Goal: Find specific page/section: Find specific page/section

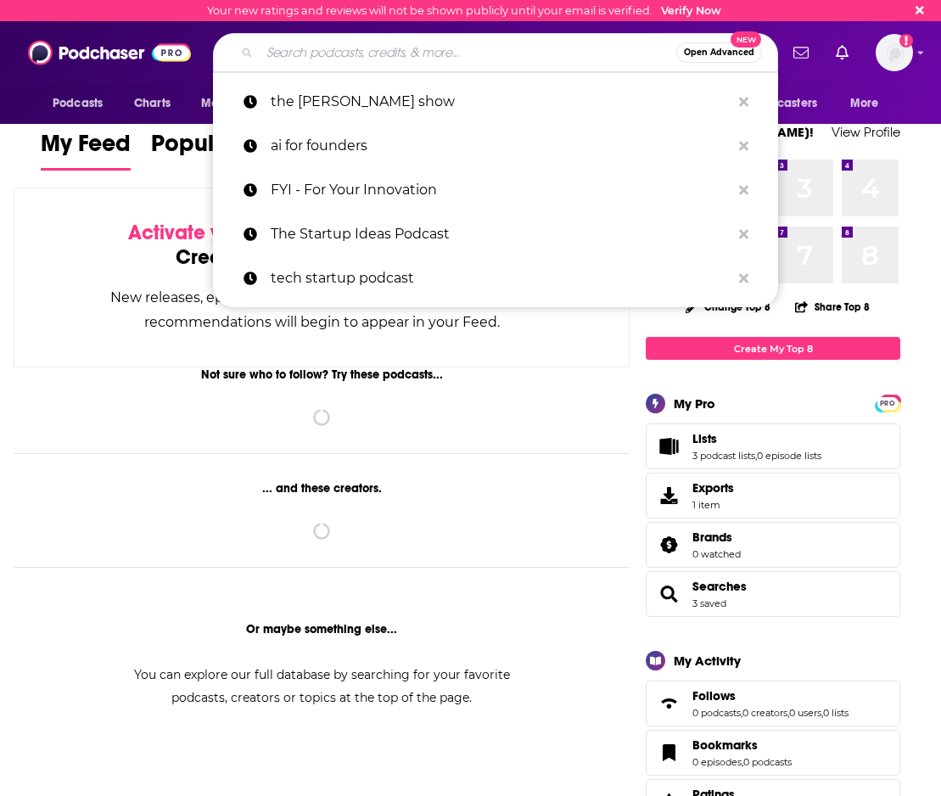
click at [392, 63] on input "Search podcasts, credits, & more..." at bounding box center [468, 52] width 416 height 27
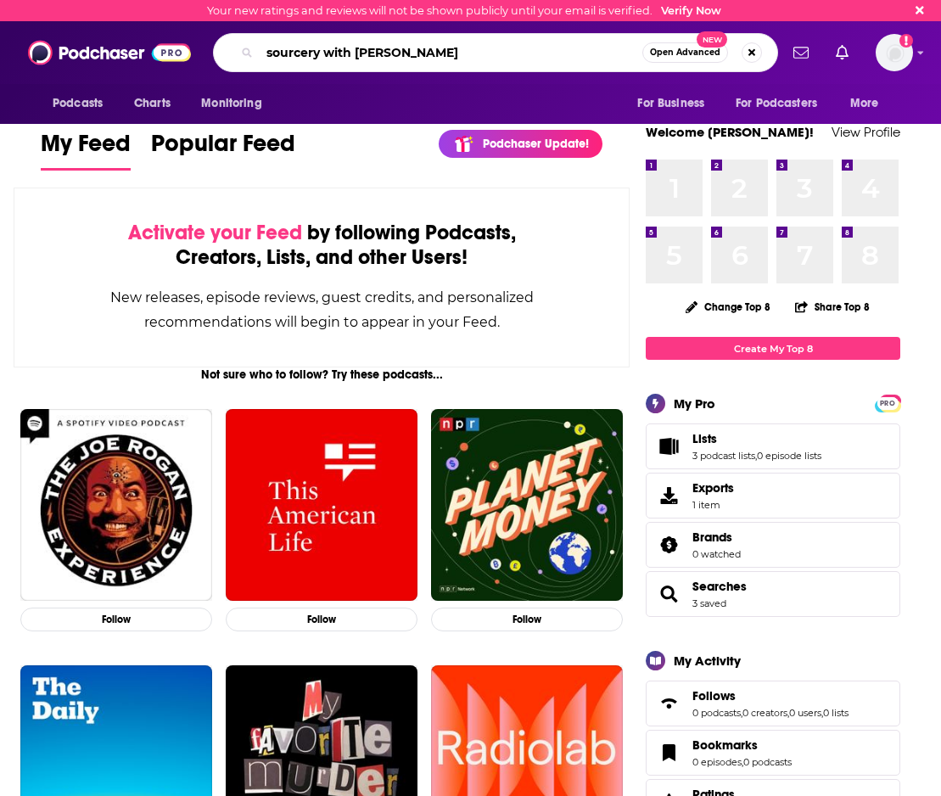
type input "sourcery with [PERSON_NAME]"
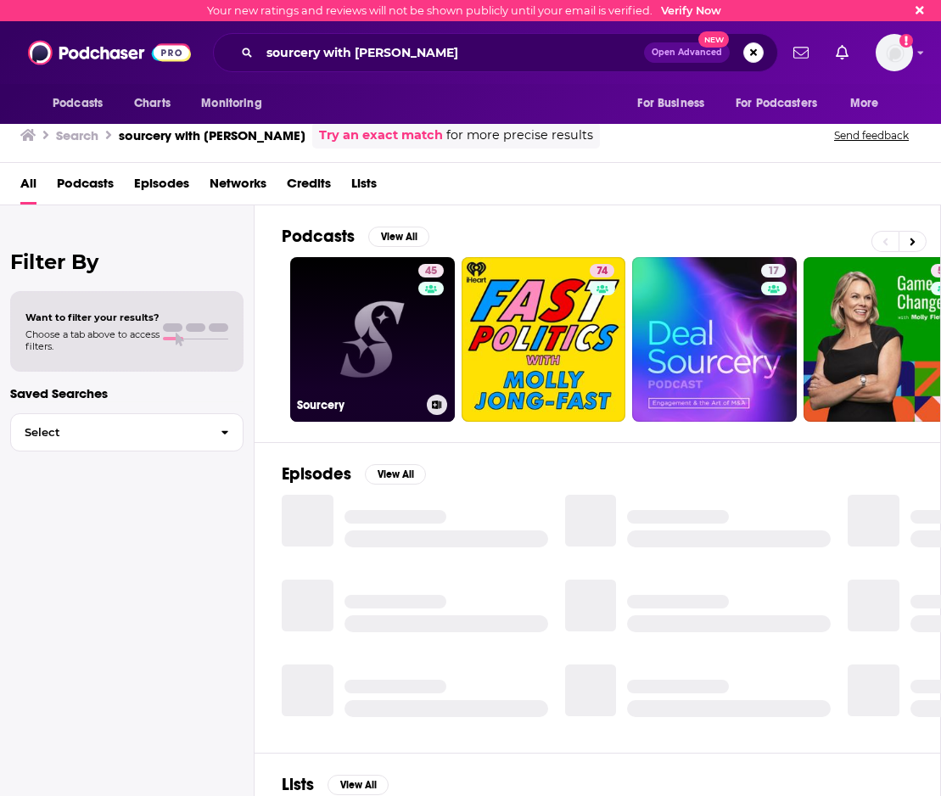
click at [355, 332] on link "45 Sourcery" at bounding box center [372, 339] width 165 height 165
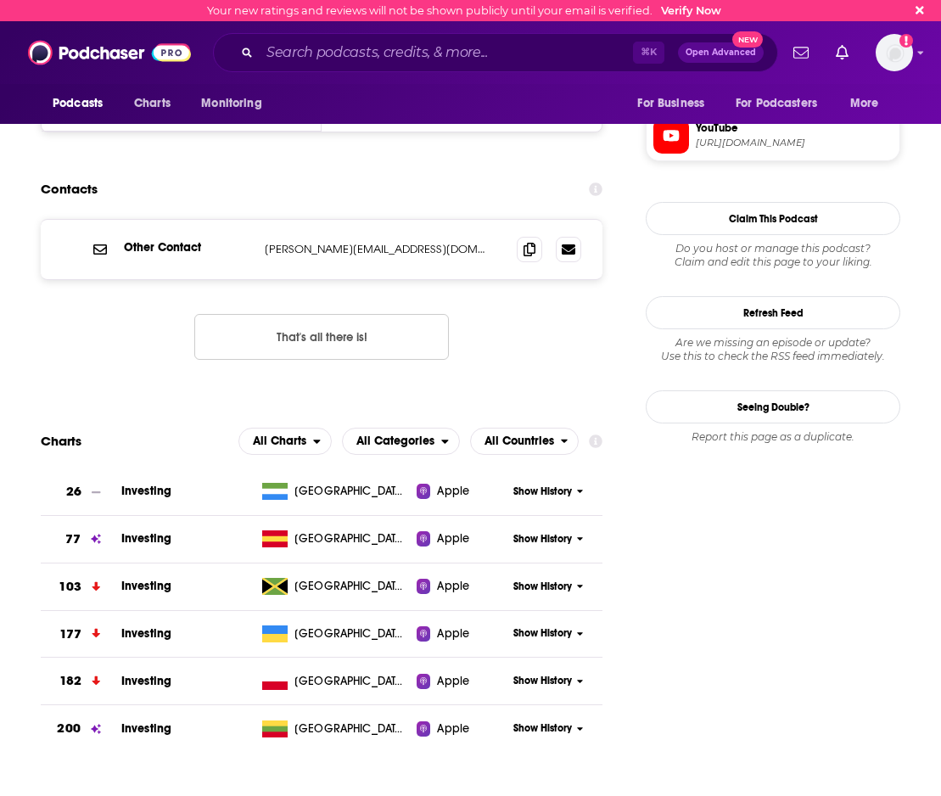
scroll to position [1254, 0]
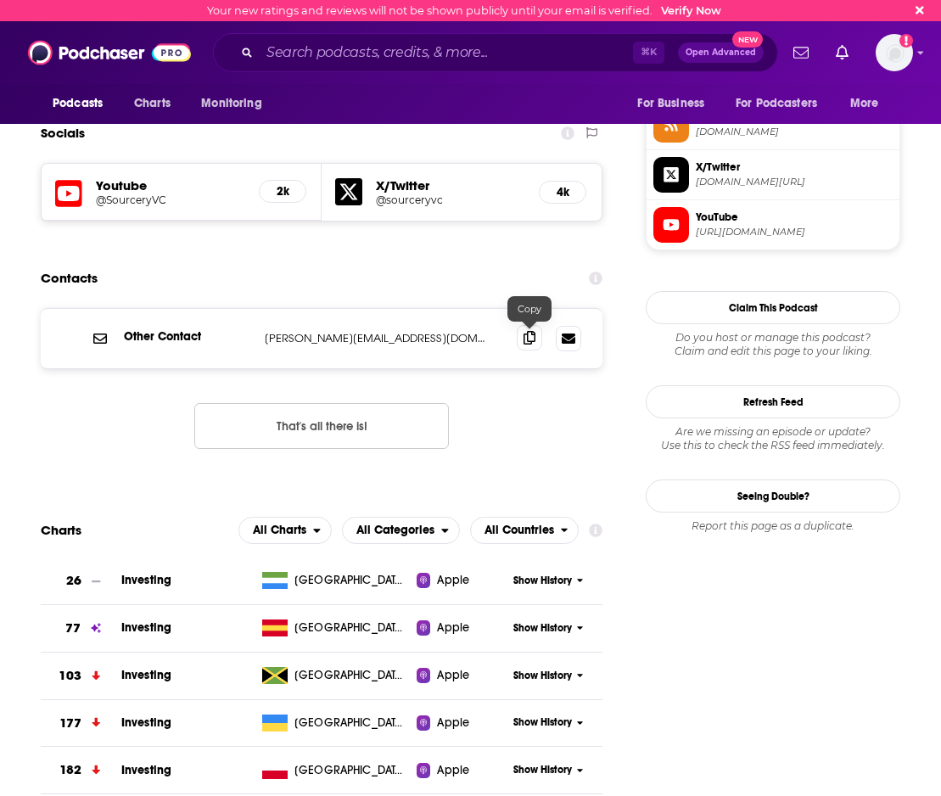
click at [531, 342] on icon at bounding box center [529, 338] width 12 height 14
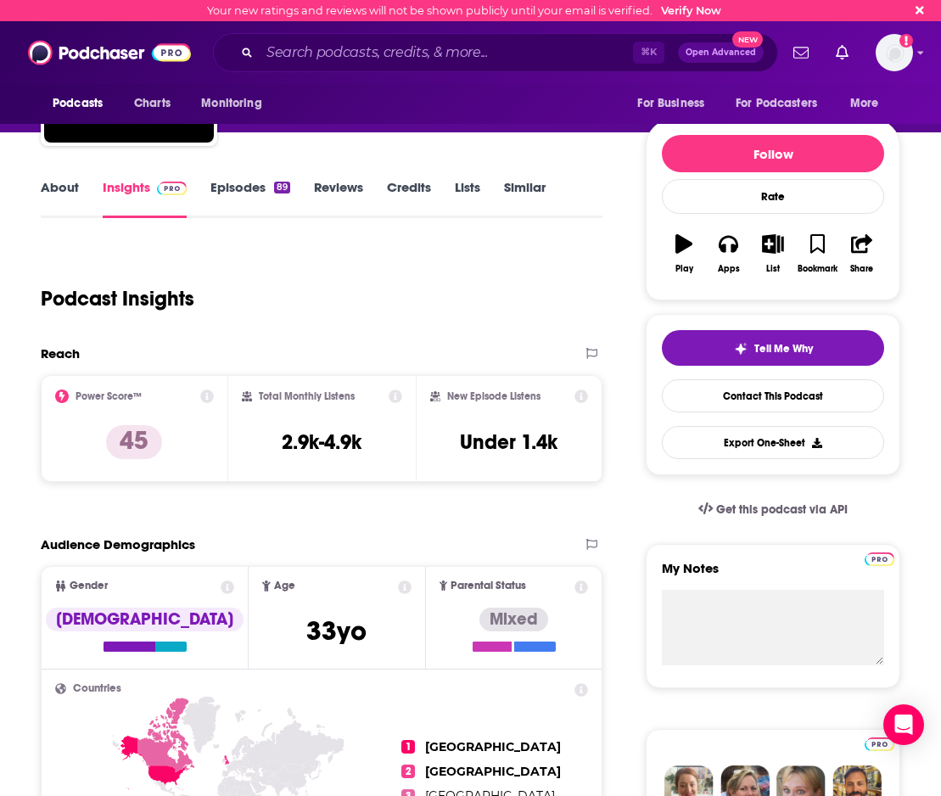
scroll to position [0, 0]
